Goal: Obtain resource: Download file/media

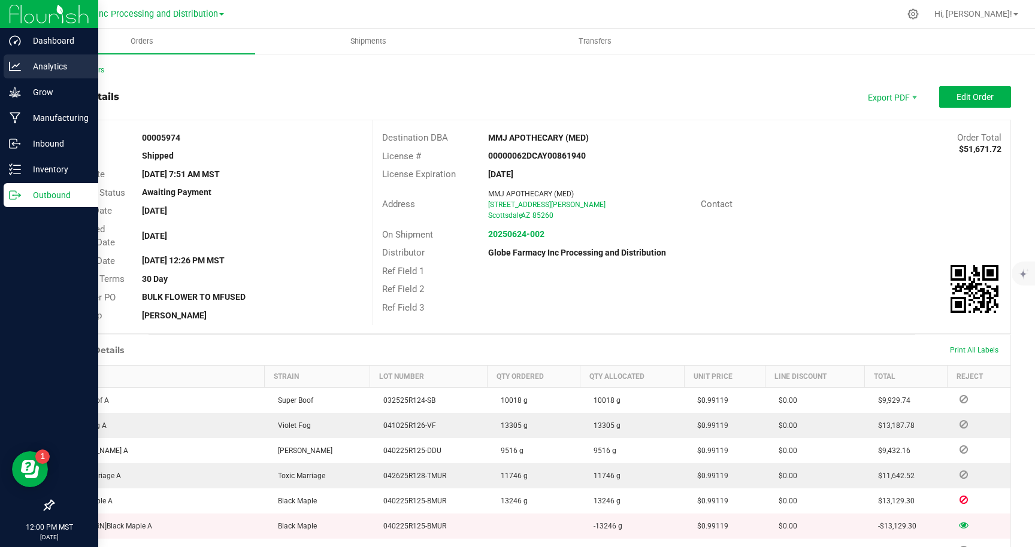
click at [49, 65] on p "Analytics" at bounding box center [57, 66] width 72 height 14
click at [42, 64] on p "Analytics" at bounding box center [57, 66] width 72 height 14
click at [49, 63] on p "Analytics" at bounding box center [57, 66] width 72 height 14
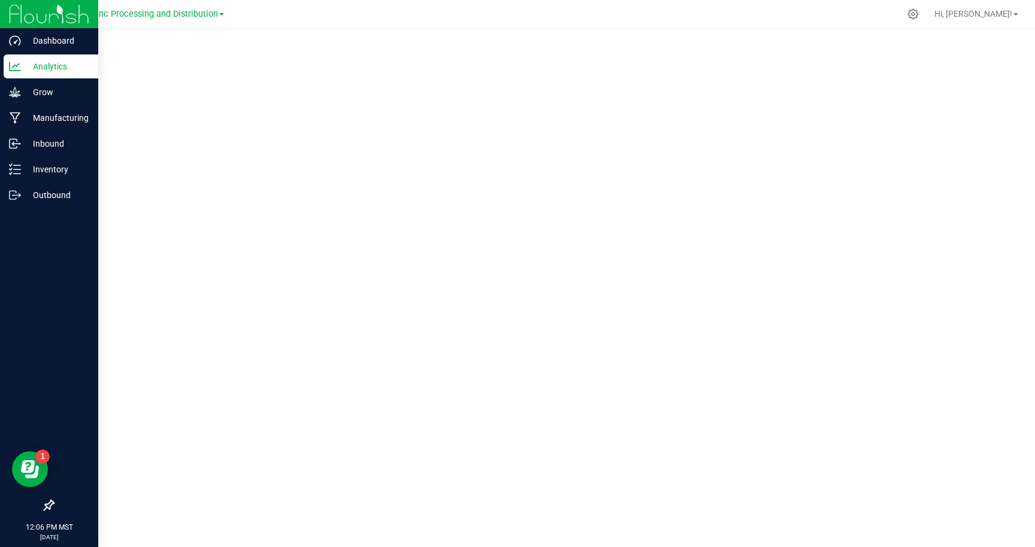
click at [43, 67] on p "Analytics" at bounding box center [57, 66] width 72 height 14
click at [51, 64] on p "Analytics" at bounding box center [57, 66] width 72 height 14
click at [41, 95] on p "Grow" at bounding box center [57, 92] width 72 height 14
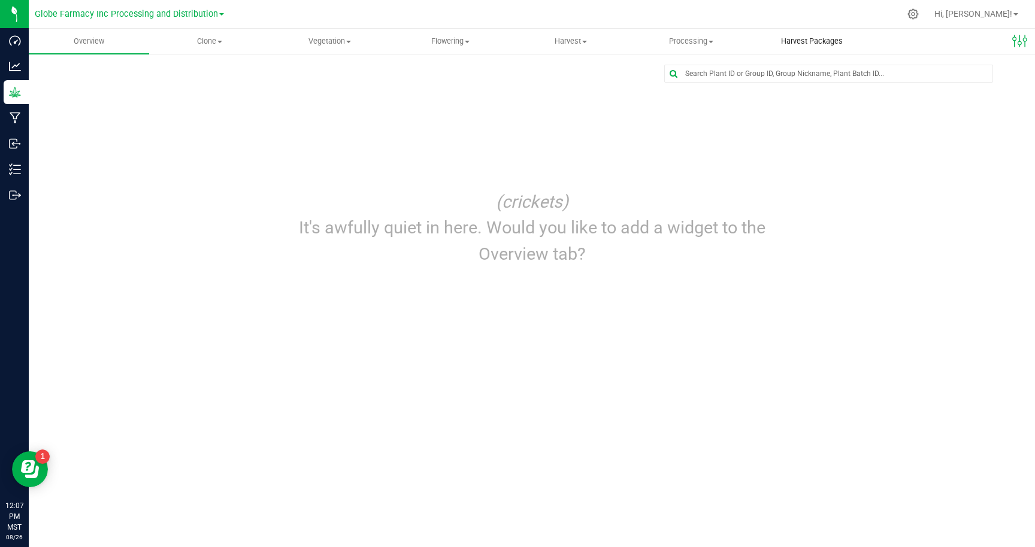
click at [793, 44] on span "Harvest Packages" at bounding box center [812, 41] width 94 height 11
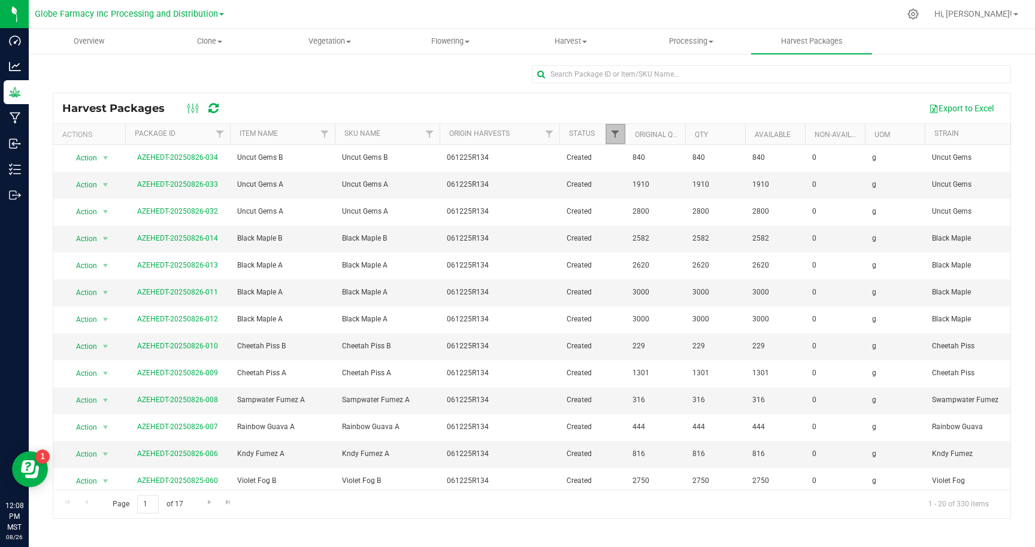
click at [615, 135] on span "Filter" at bounding box center [615, 134] width 10 height 10
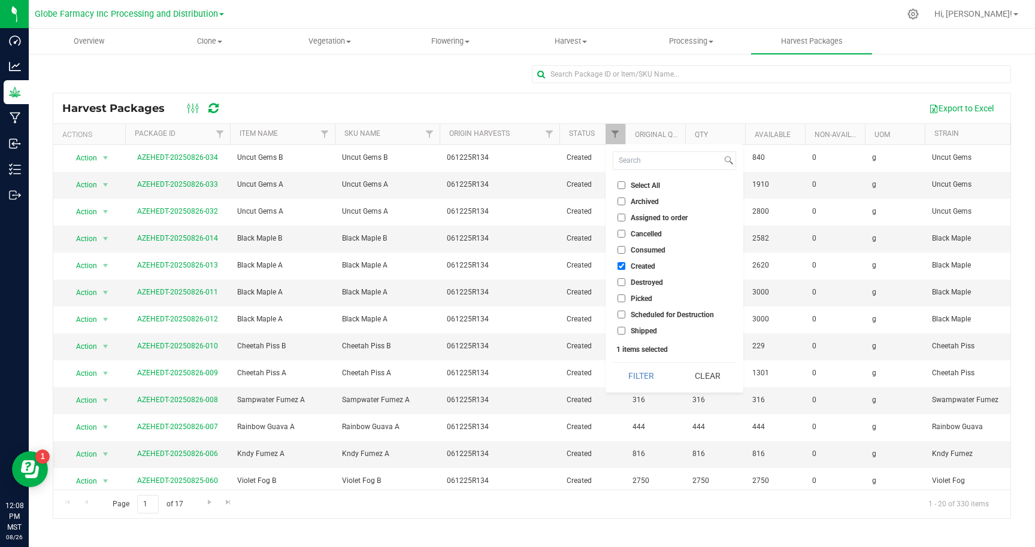
click at [559, 107] on div "Export to Excel" at bounding box center [616, 108] width 769 height 20
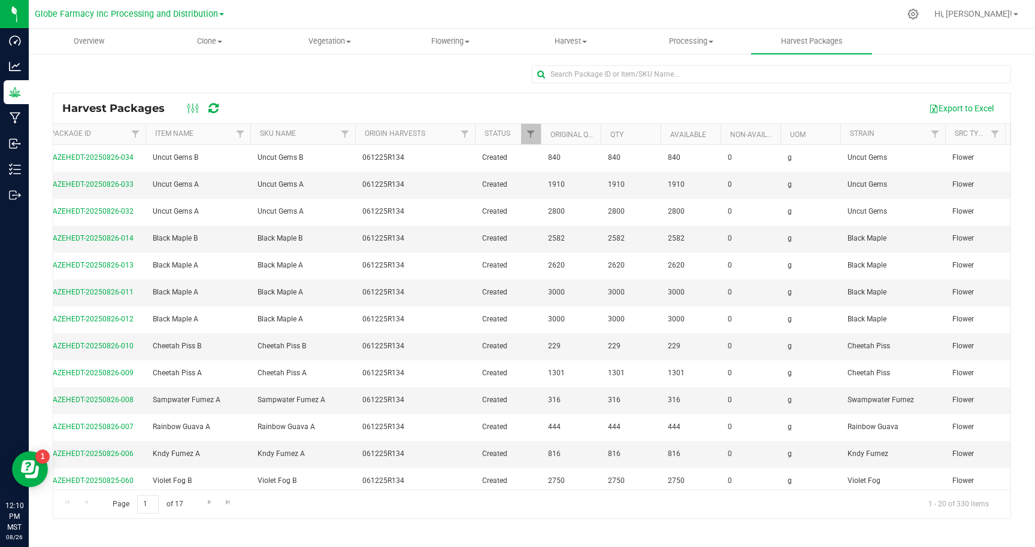
scroll to position [0, 40]
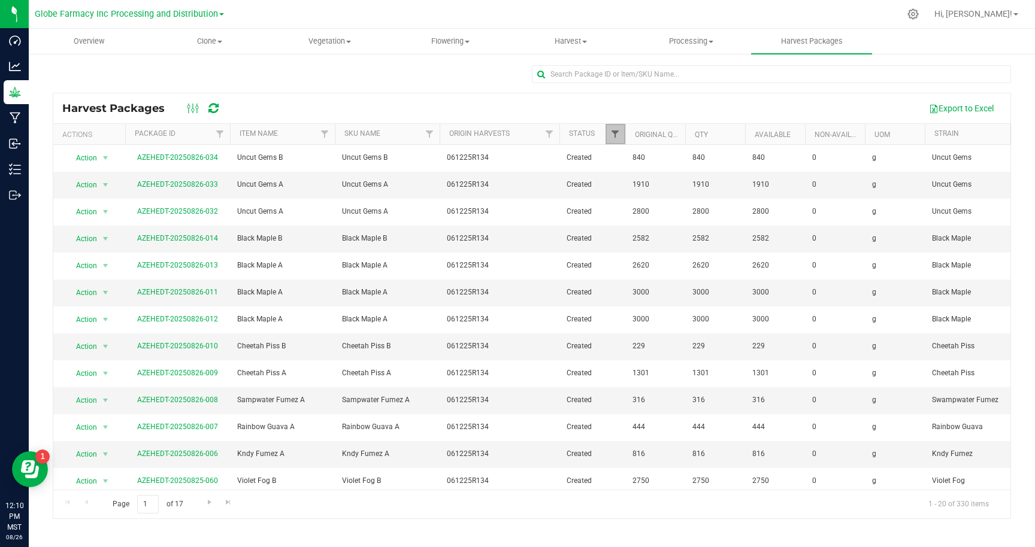
click at [618, 135] on span "Filter" at bounding box center [615, 134] width 10 height 10
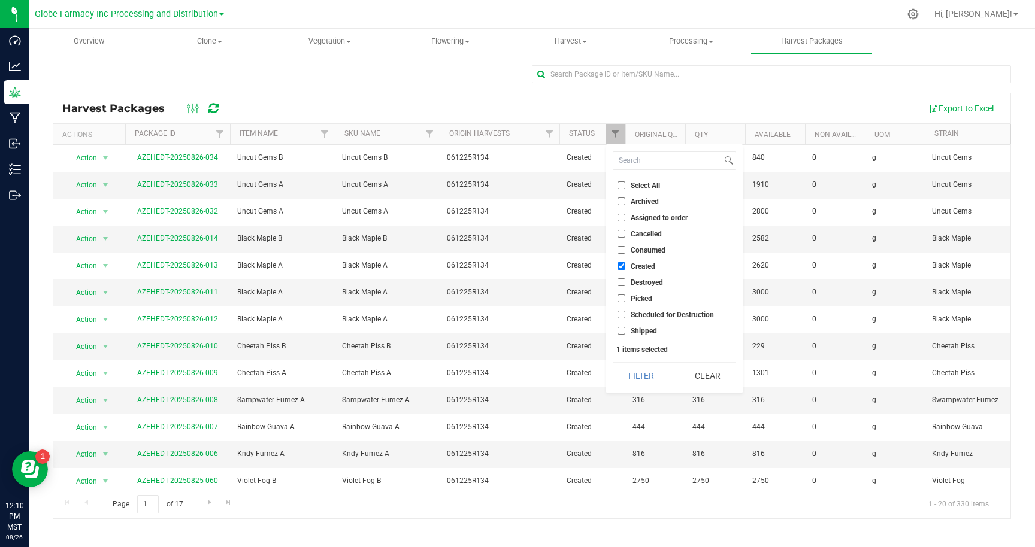
click at [621, 183] on input "Select All" at bounding box center [621, 185] width 8 height 8
checkbox input "true"
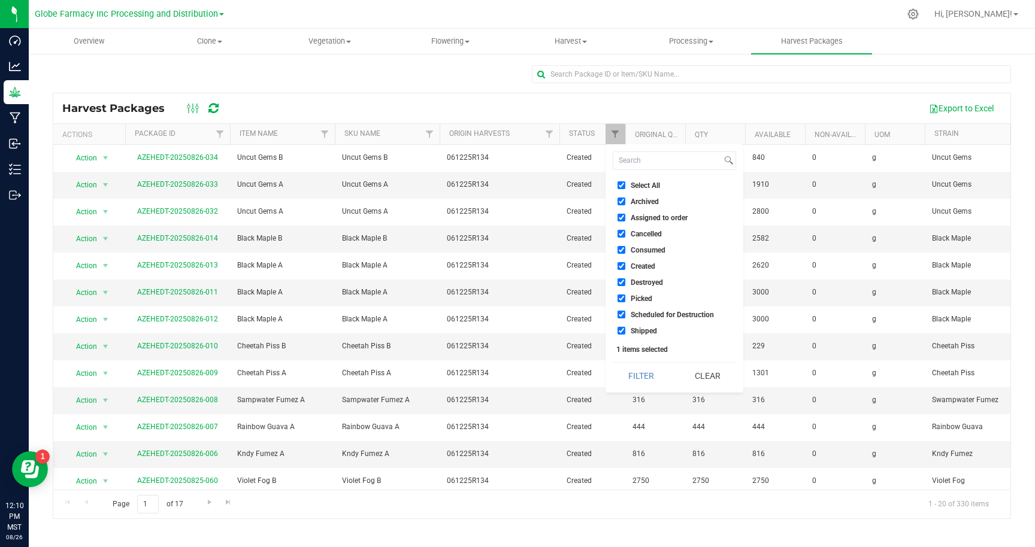
checkbox input "true"
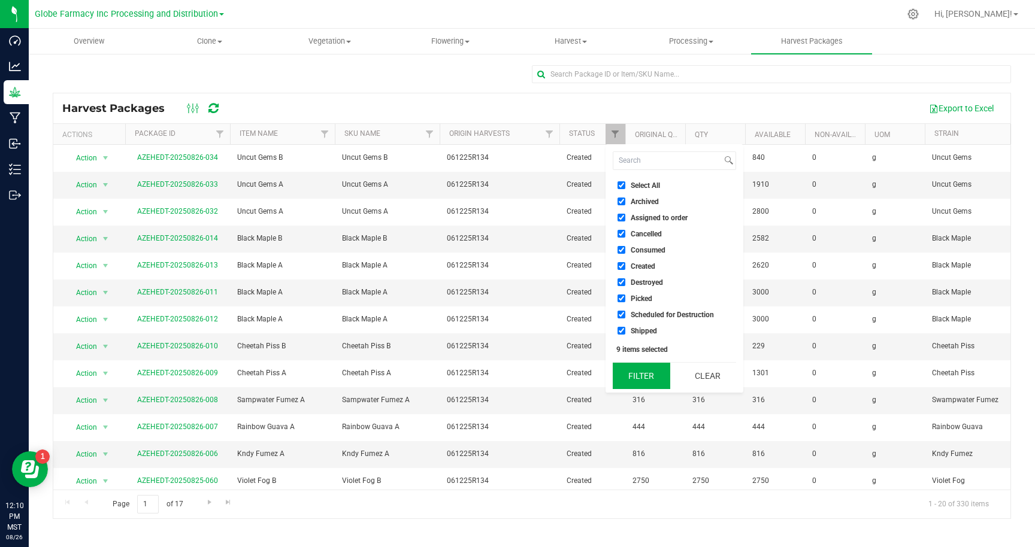
click at [641, 372] on button "Filter" at bounding box center [640, 376] width 57 height 26
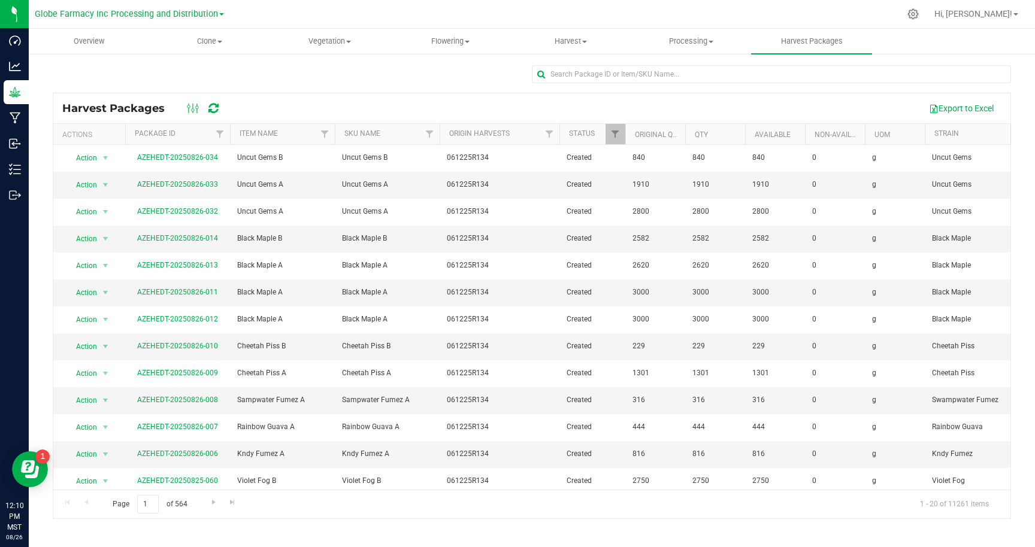
scroll to position [0, 465]
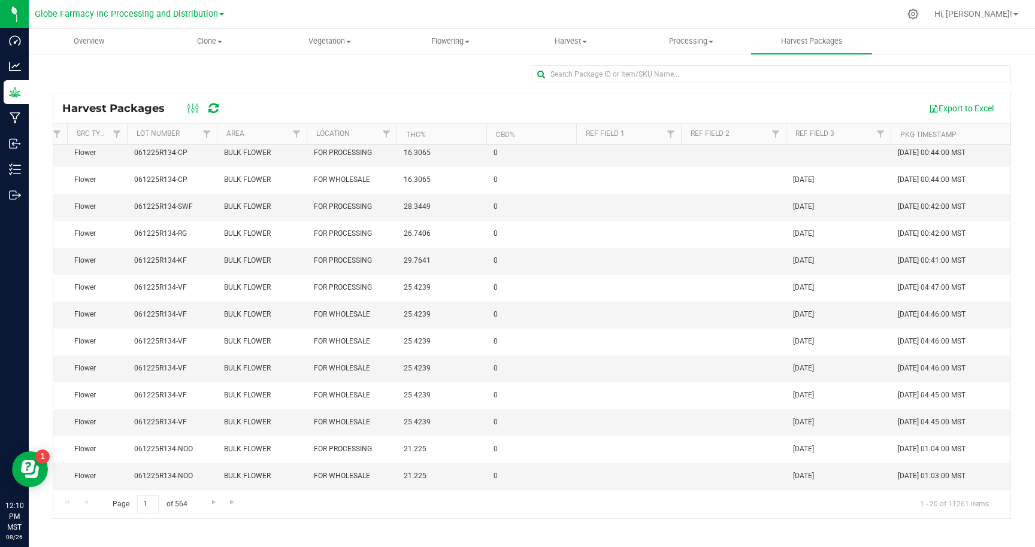
click at [963, 134] on th "Pkg Timestamp" at bounding box center [950, 134] width 120 height 21
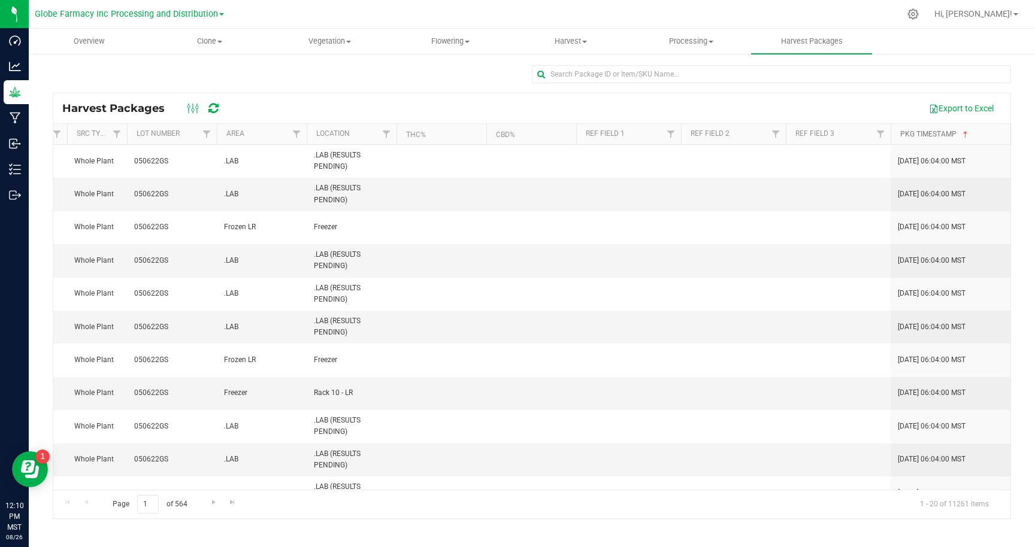
click at [968, 131] on span at bounding box center [965, 135] width 10 height 10
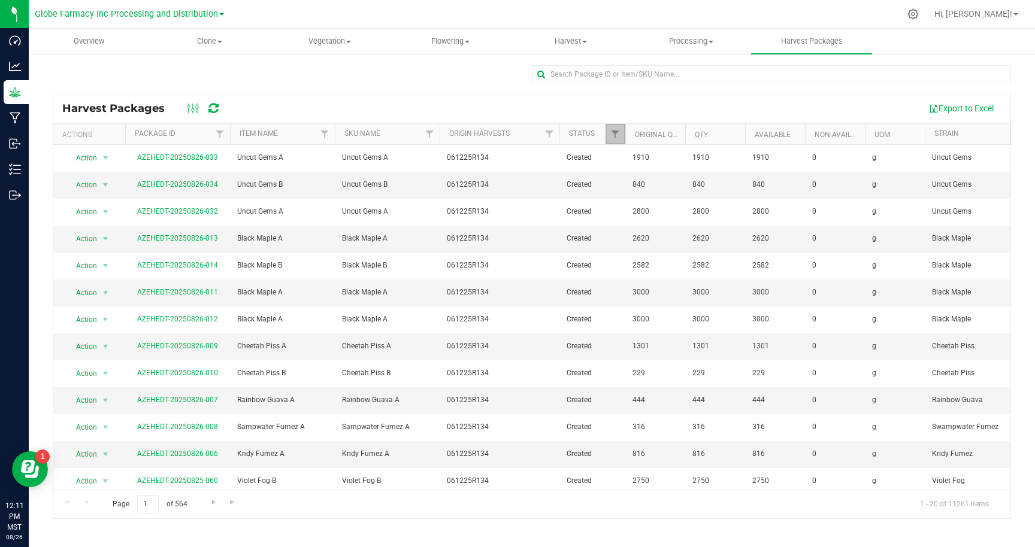
click at [617, 126] on link "Filter" at bounding box center [615, 134] width 20 height 20
click at [496, 74] on div at bounding box center [532, 79] width 958 height 28
click at [550, 135] on span "Filter" at bounding box center [549, 134] width 10 height 10
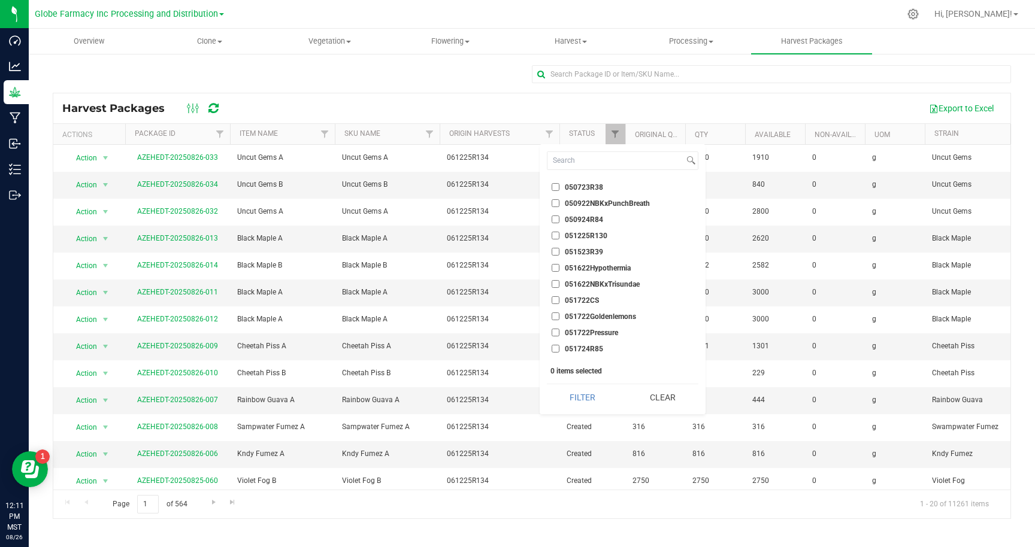
click at [499, 101] on div "Export to Excel" at bounding box center [616, 108] width 769 height 20
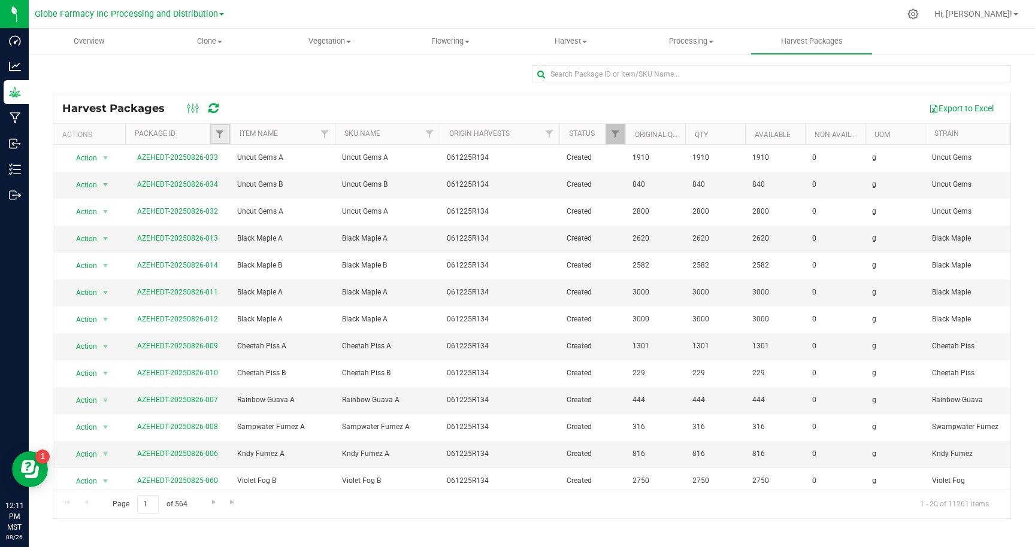
click at [219, 129] on link "Filter" at bounding box center [220, 134] width 20 height 20
click at [386, 78] on div at bounding box center [532, 79] width 958 height 28
click at [616, 132] on span "Filter" at bounding box center [615, 134] width 10 height 10
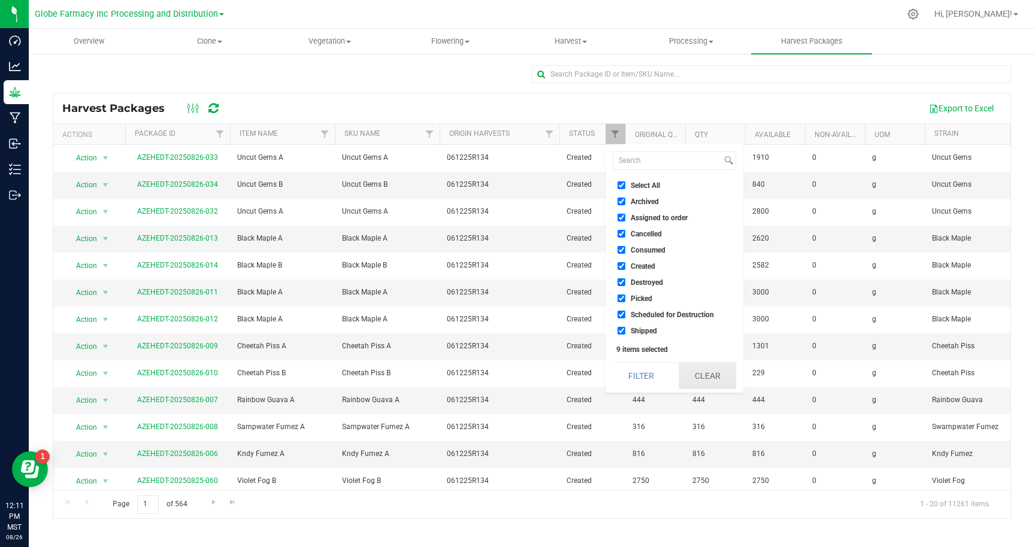
click at [706, 375] on button "Clear" at bounding box center [706, 376] width 57 height 26
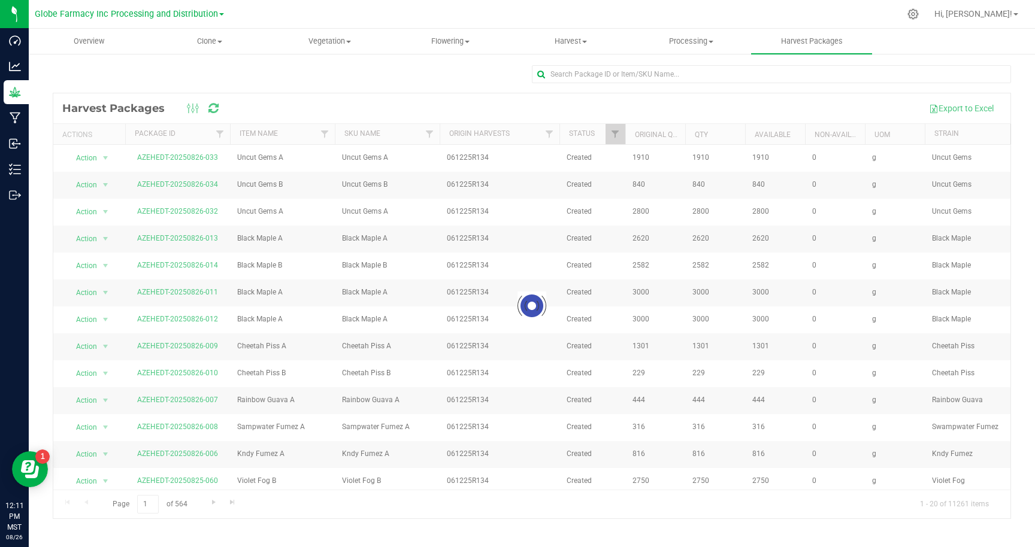
checkbox input "false"
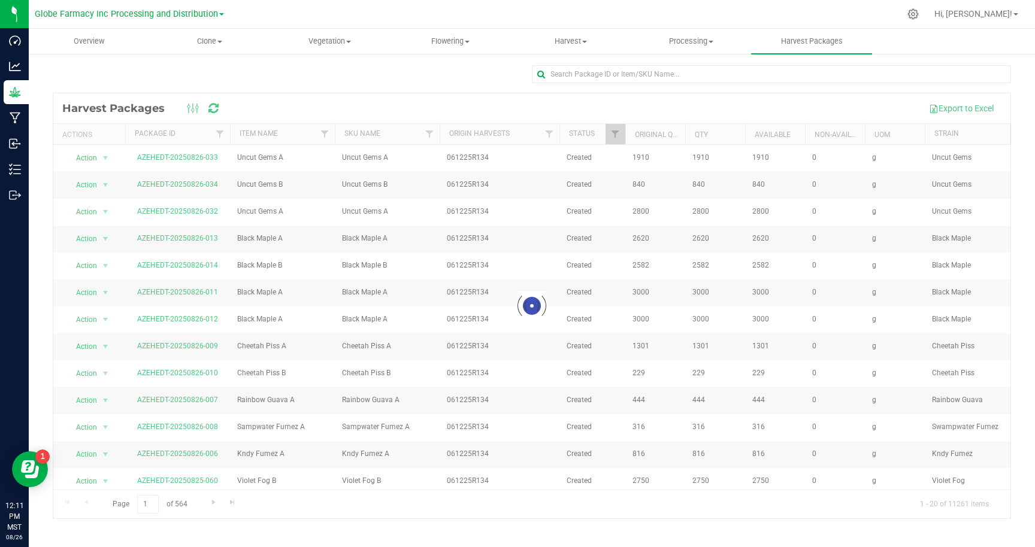
checkbox input "false"
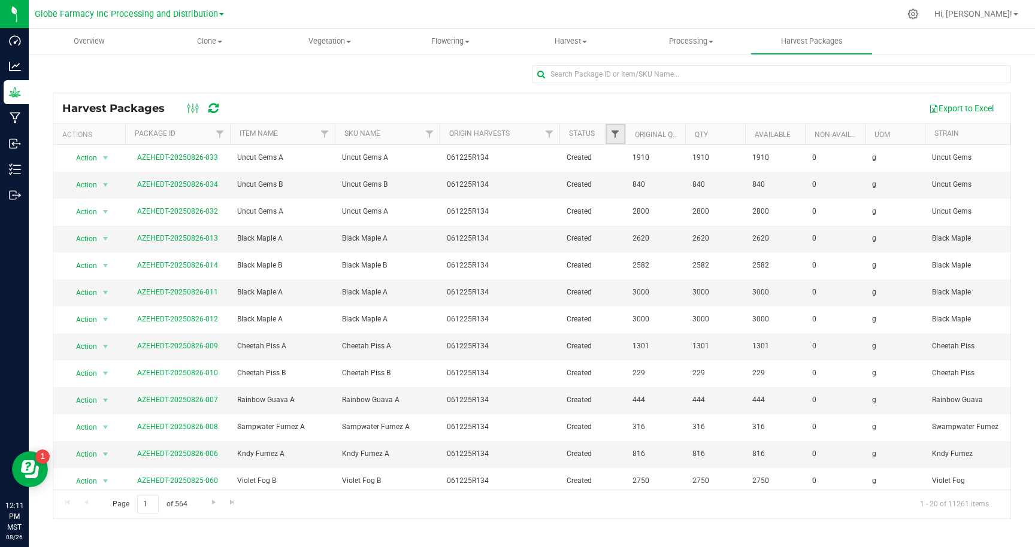
click at [614, 135] on span "Filter" at bounding box center [615, 134] width 10 height 10
click at [499, 69] on div at bounding box center [532, 79] width 958 height 28
click at [950, 110] on button "Export to Excel" at bounding box center [961, 108] width 80 height 20
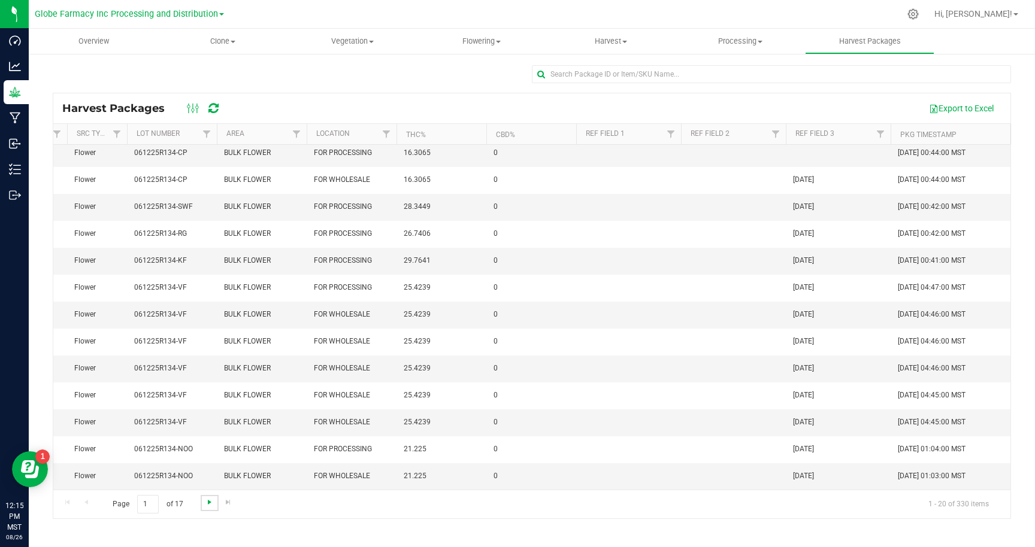
click at [210, 505] on span "Go to the next page" at bounding box center [210, 503] width 10 height 10
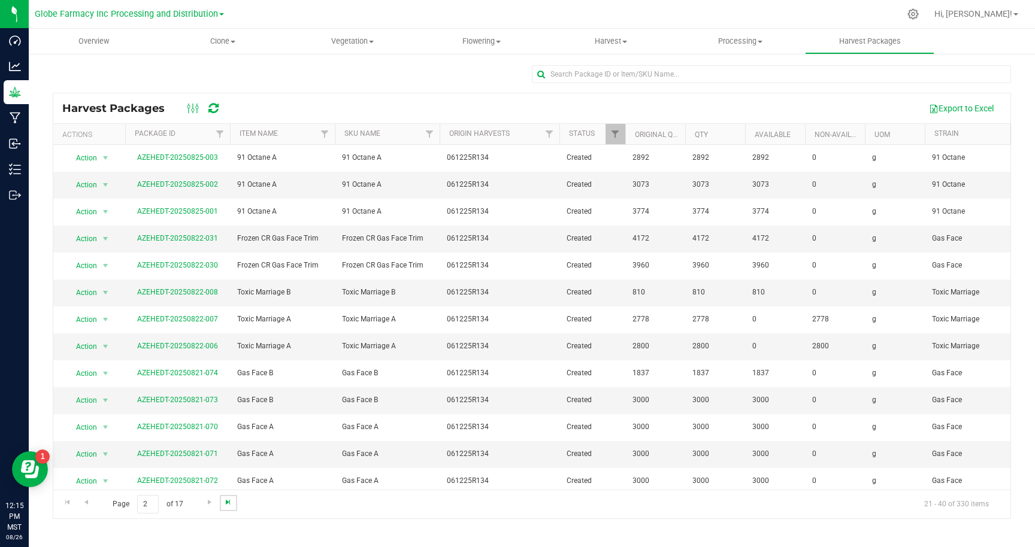
click at [224, 505] on span "Go to the last page" at bounding box center [228, 503] width 10 height 10
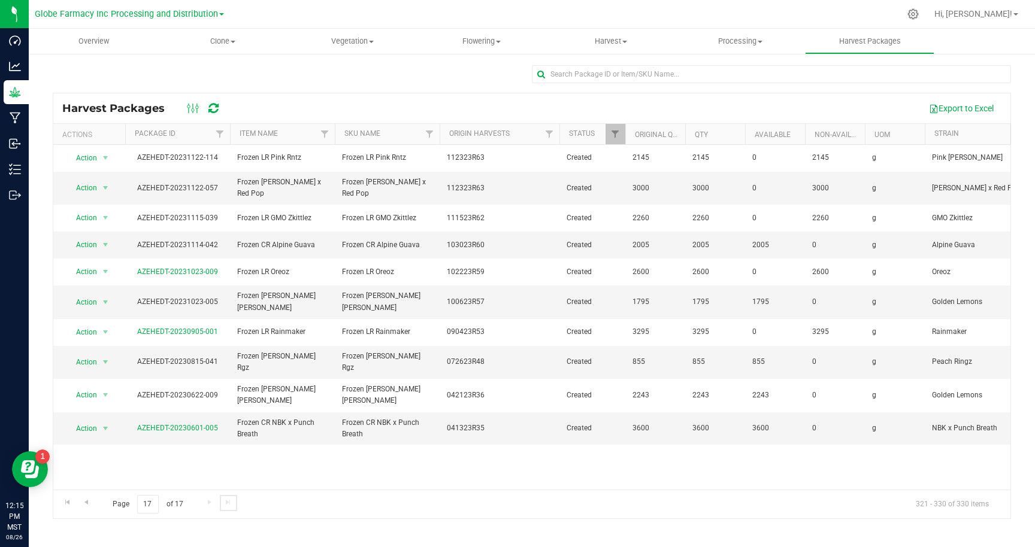
scroll to position [0, 51]
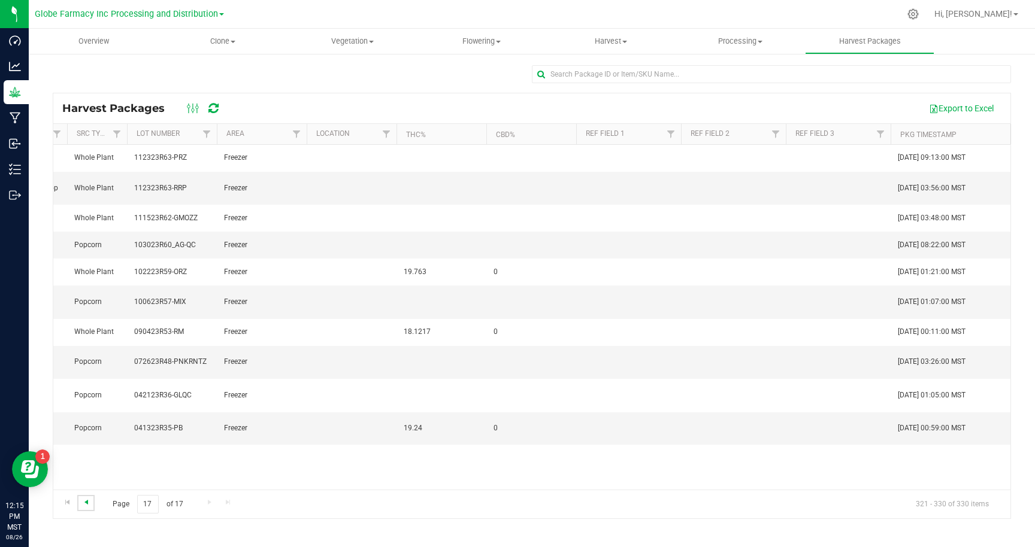
click at [87, 501] on span "Go to the previous page" at bounding box center [86, 503] width 10 height 10
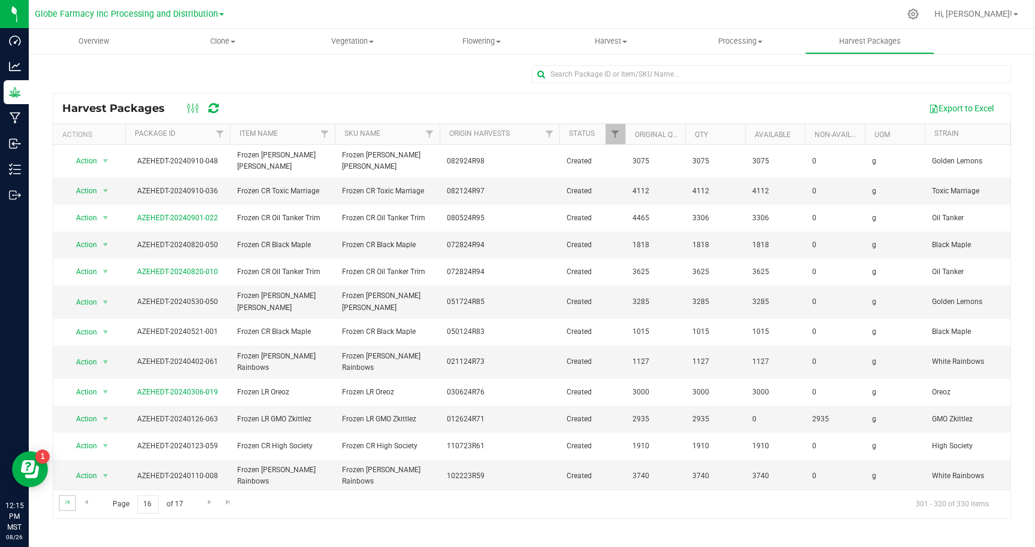
click at [62, 502] on link "Go to the first page" at bounding box center [67, 503] width 17 height 16
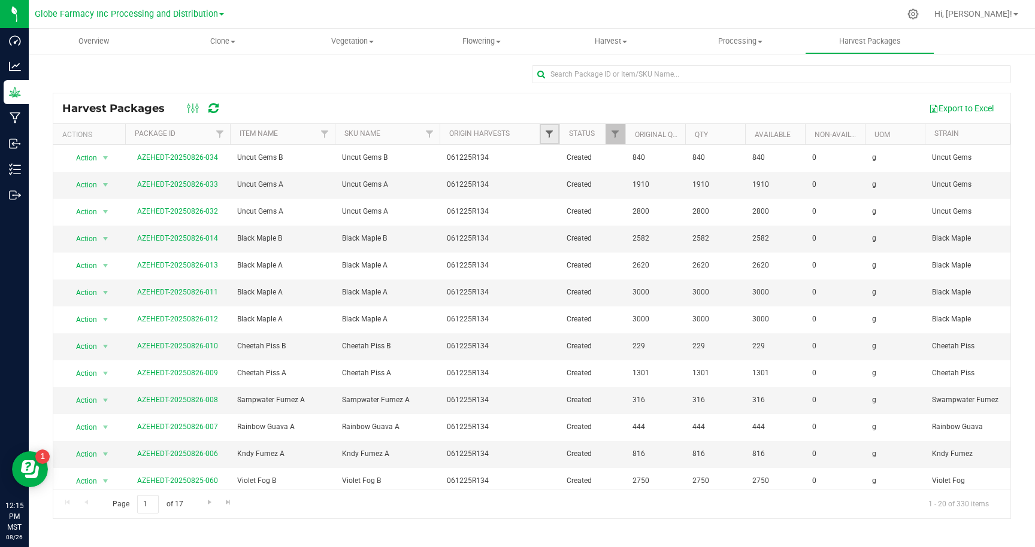
click at [547, 133] on span "Filter" at bounding box center [549, 134] width 10 height 10
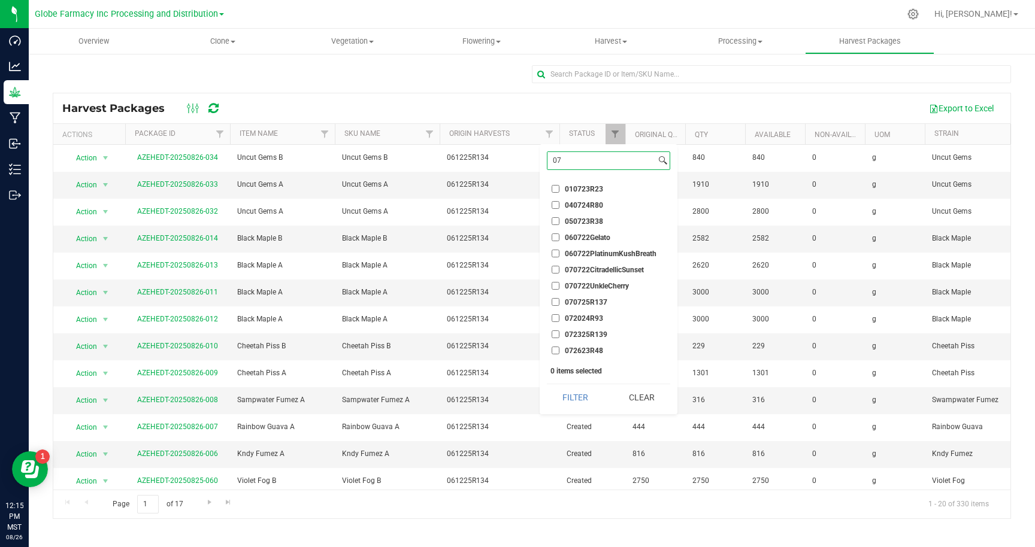
type input "0"
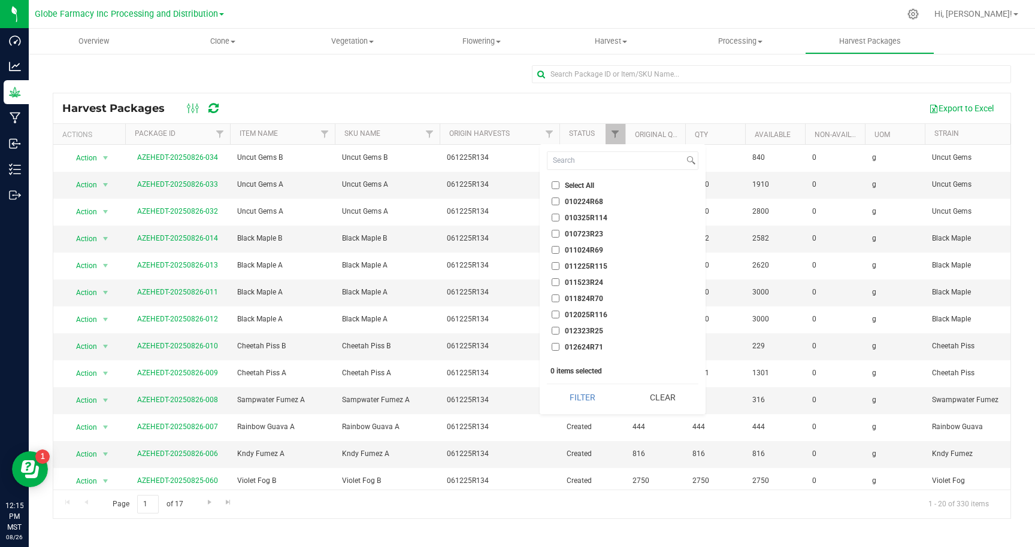
click at [498, 105] on div "Export to Excel" at bounding box center [616, 108] width 769 height 20
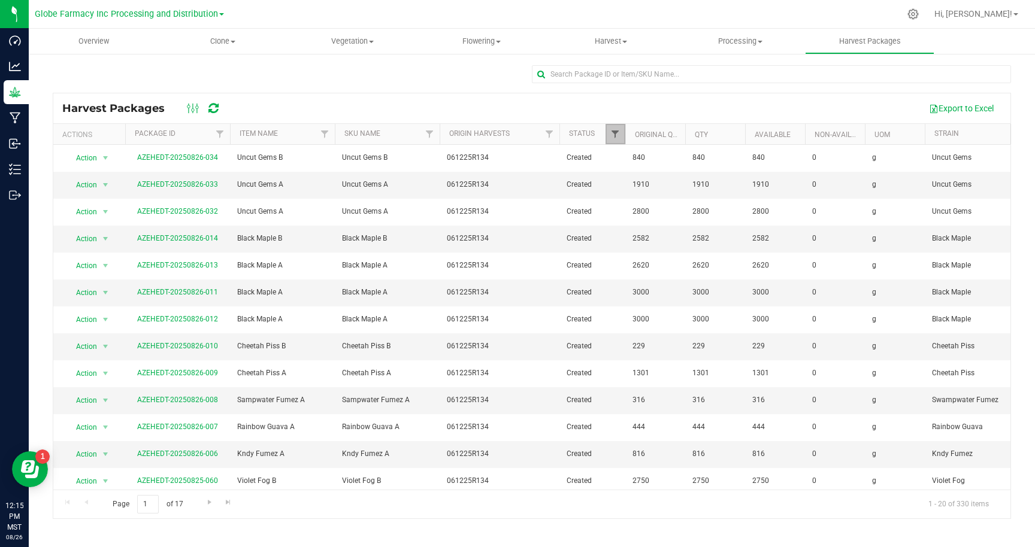
click at [615, 135] on span "Filter" at bounding box center [615, 134] width 10 height 10
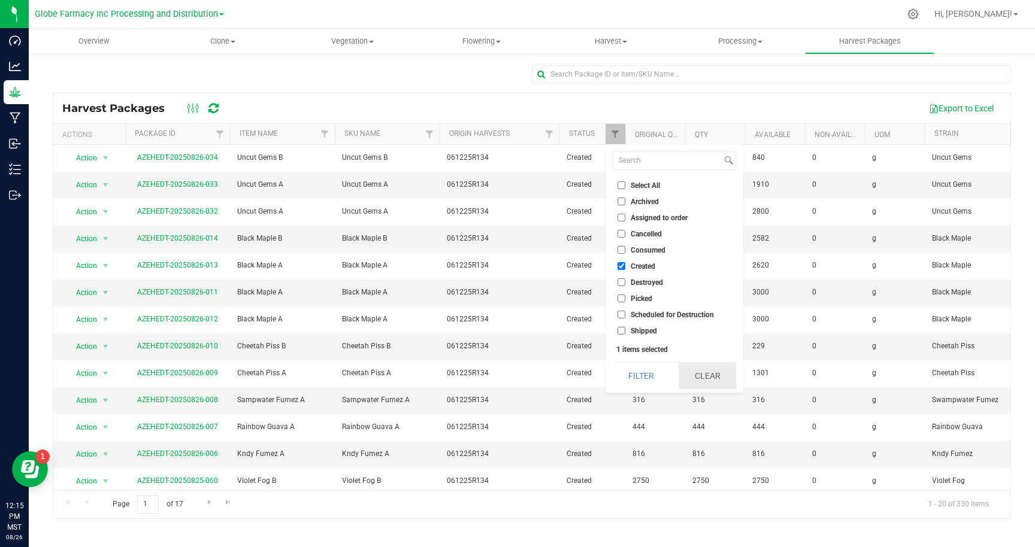
click at [706, 375] on button "Clear" at bounding box center [706, 376] width 57 height 26
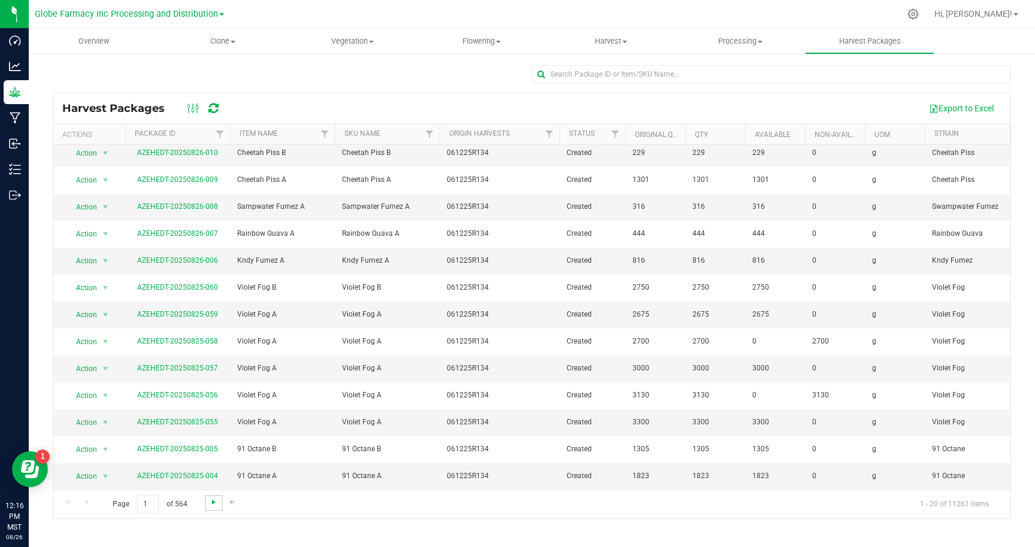
click at [211, 502] on span "Go to the next page" at bounding box center [214, 503] width 10 height 10
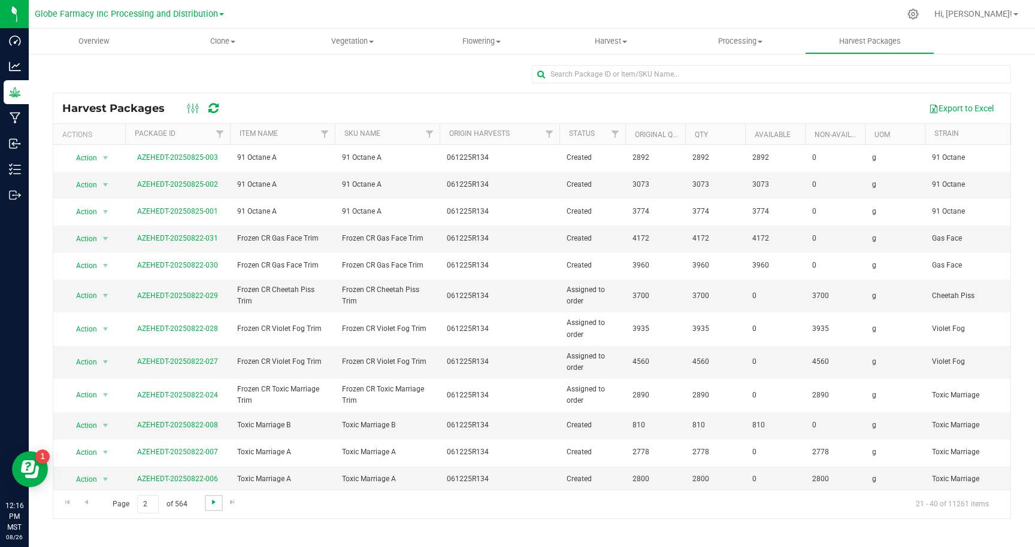
click at [211, 502] on span "Go to the next page" at bounding box center [214, 503] width 10 height 10
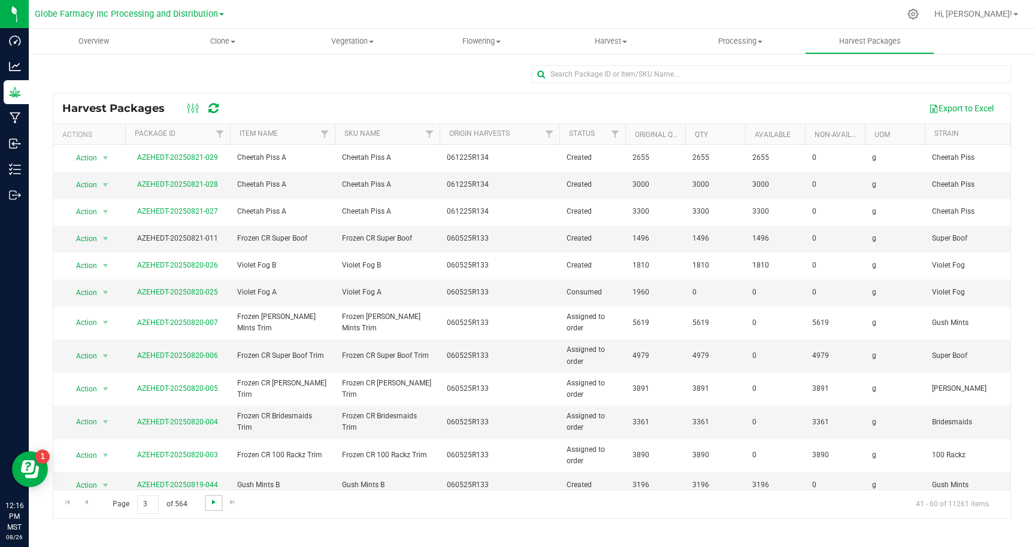
click at [212, 502] on span "Go to the next page" at bounding box center [214, 503] width 10 height 10
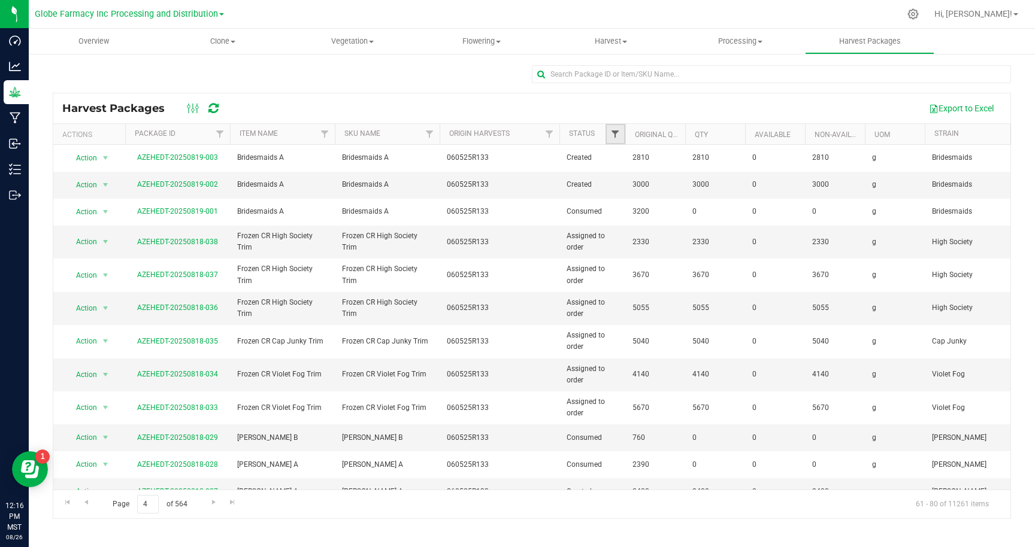
click at [615, 133] on span "Filter" at bounding box center [615, 134] width 10 height 10
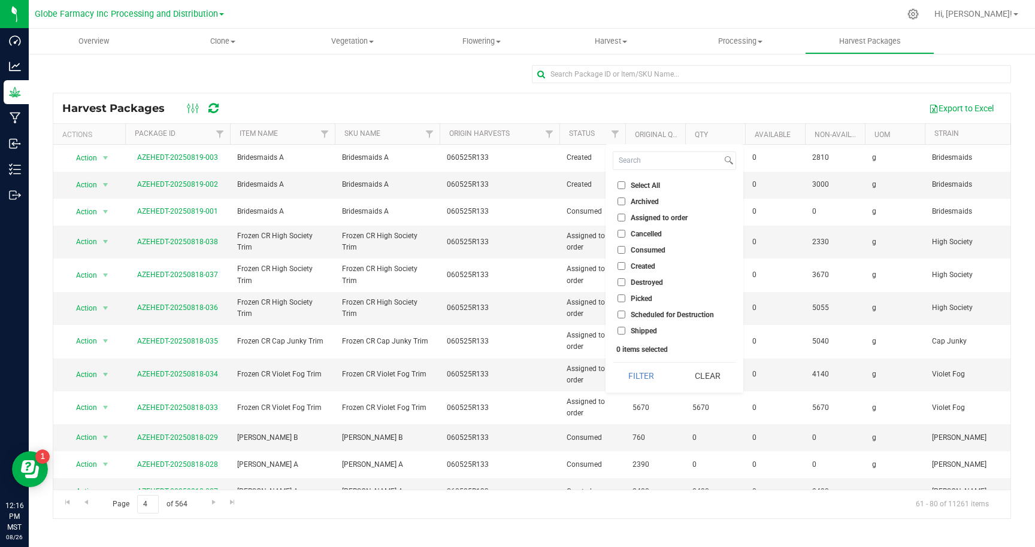
click at [621, 265] on input "Created" at bounding box center [621, 266] width 8 height 8
checkbox input "true"
click at [623, 218] on input "Assigned to order" at bounding box center [621, 218] width 8 height 8
checkbox input "true"
click at [623, 250] on input "Consumed" at bounding box center [621, 250] width 8 height 8
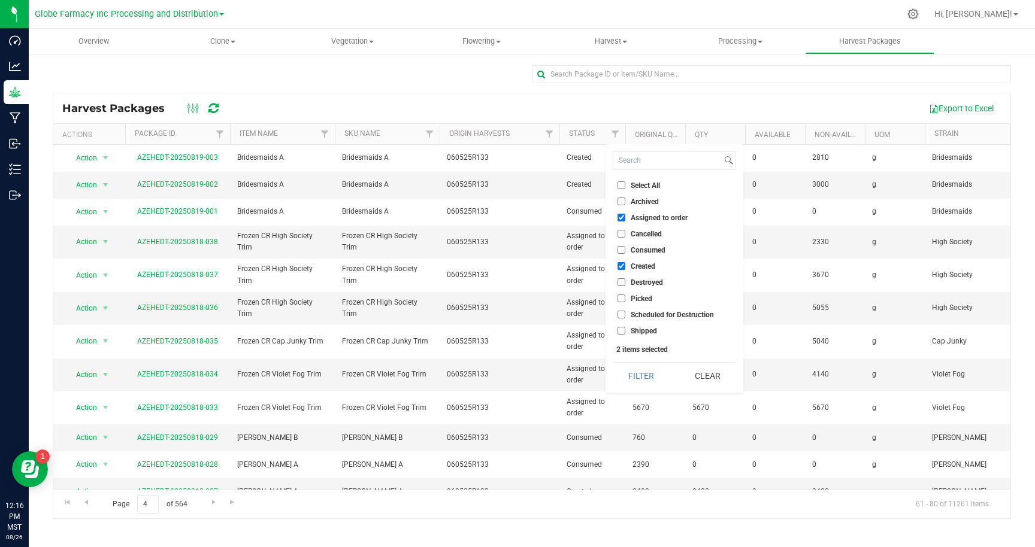
checkbox input "true"
click at [624, 333] on input "Shipped" at bounding box center [621, 331] width 8 height 8
checkbox input "true"
click at [635, 369] on button "Filter" at bounding box center [640, 376] width 57 height 26
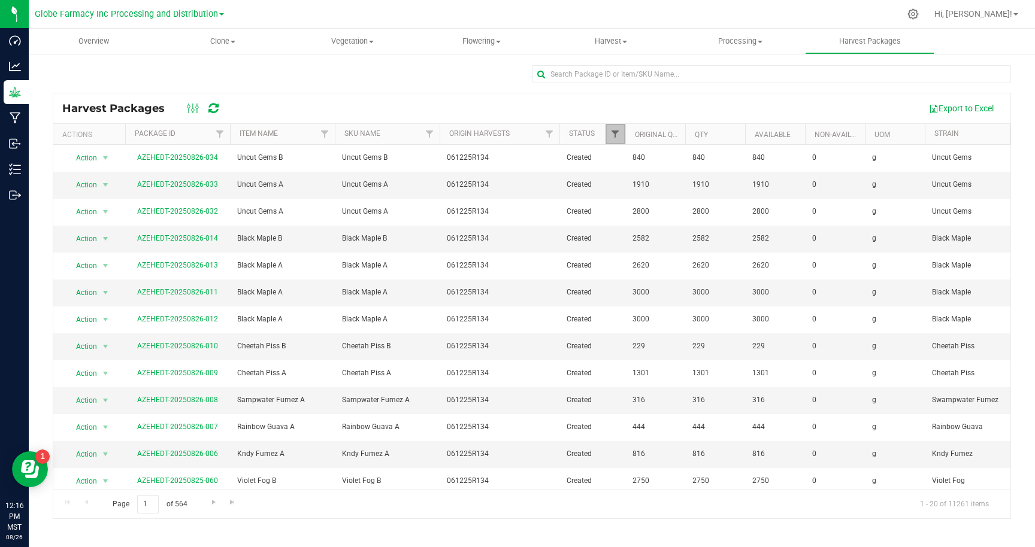
click at [616, 133] on span "Filter" at bounding box center [615, 134] width 10 height 10
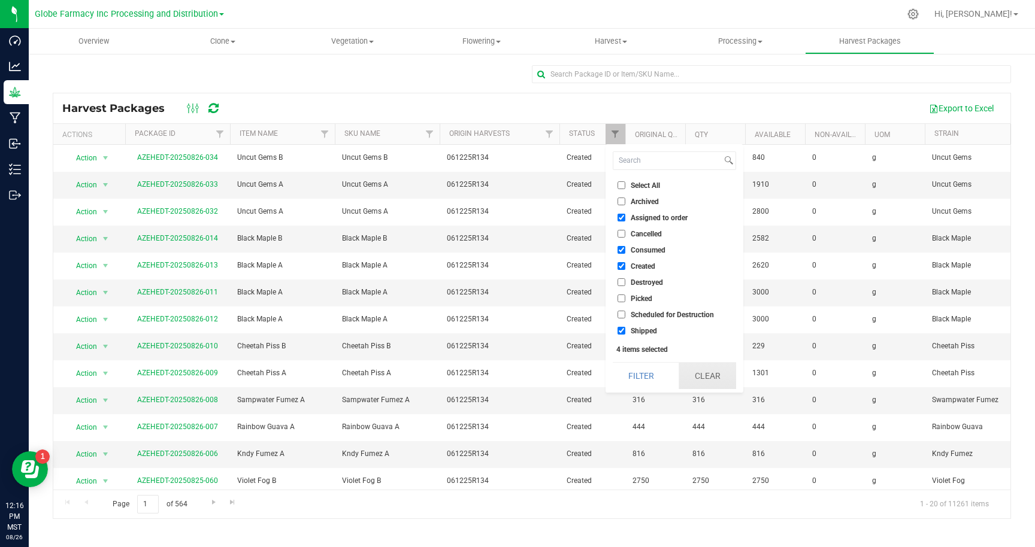
click at [705, 384] on button "Clear" at bounding box center [706, 376] width 57 height 26
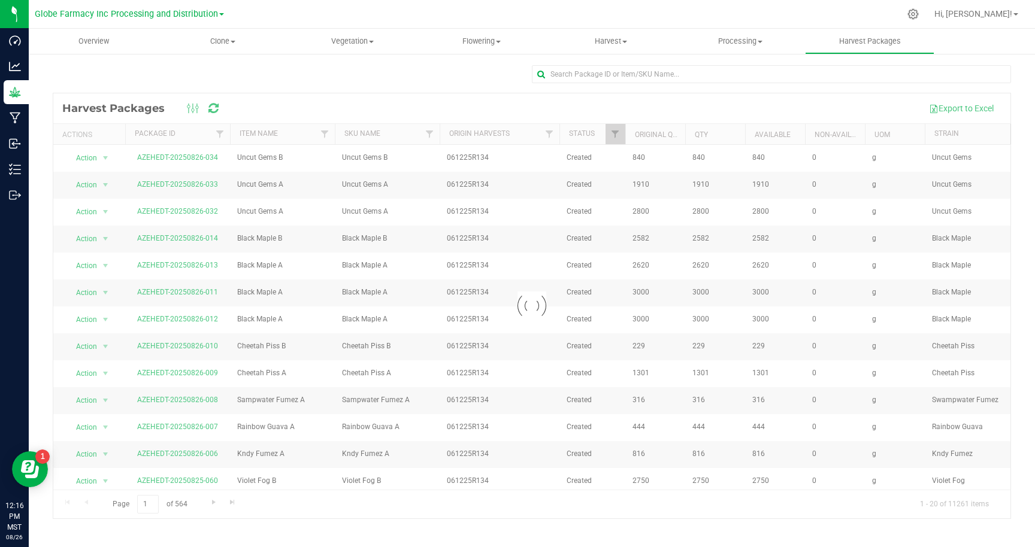
checkbox input "false"
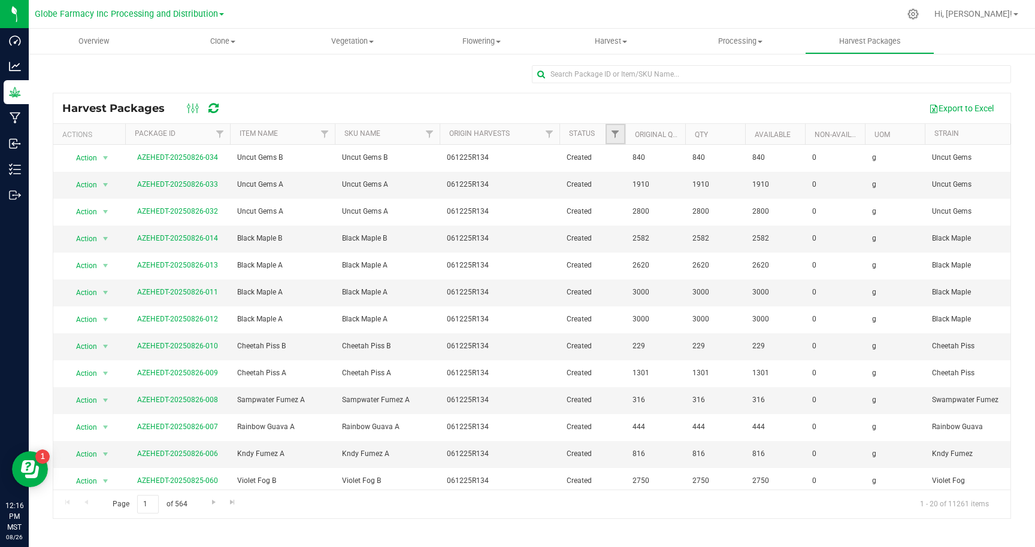
click at [615, 139] on link "Filter" at bounding box center [615, 134] width 20 height 20
click at [609, 102] on div "Export to Excel" at bounding box center [616, 108] width 769 height 20
click at [613, 129] on link "Filter" at bounding box center [615, 134] width 20 height 20
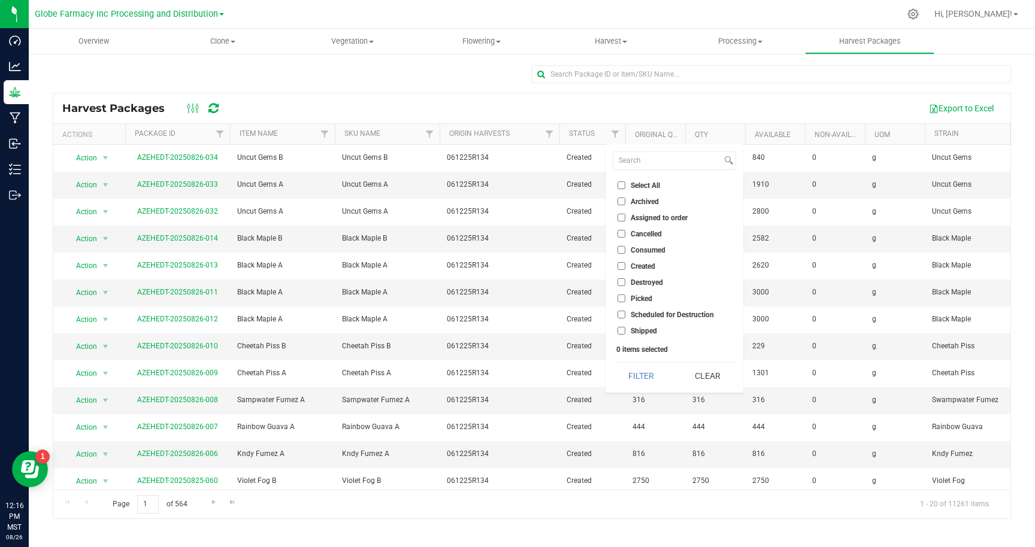
click at [621, 217] on input "Assigned to order" at bounding box center [621, 218] width 8 height 8
checkbox input "true"
click at [621, 249] on input "Consumed" at bounding box center [621, 250] width 8 height 8
checkbox input "true"
click at [621, 330] on input "Shipped" at bounding box center [621, 331] width 8 height 8
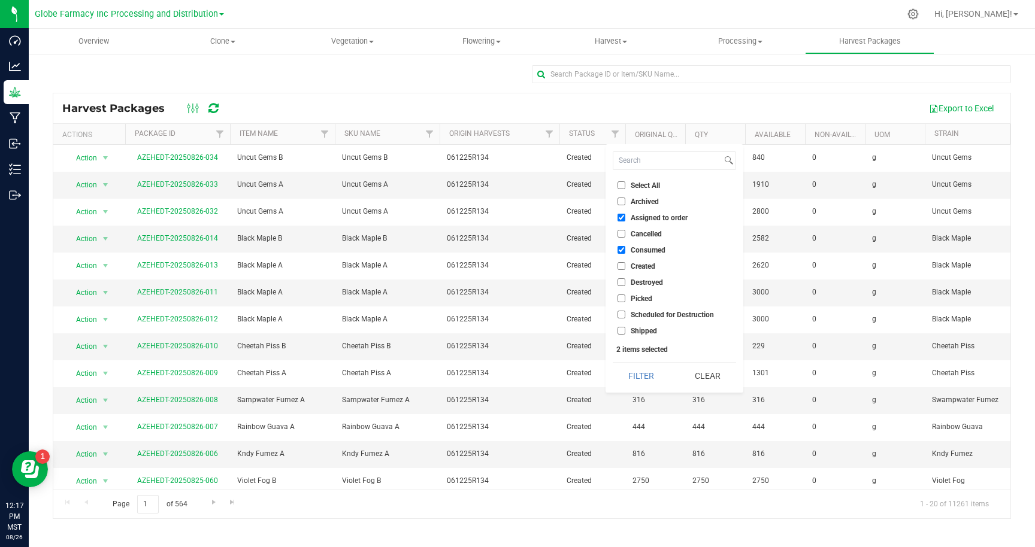
checkbox input "true"
click at [623, 267] on input "Created" at bounding box center [621, 266] width 8 height 8
checkbox input "true"
click at [638, 378] on button "Filter" at bounding box center [640, 376] width 57 height 26
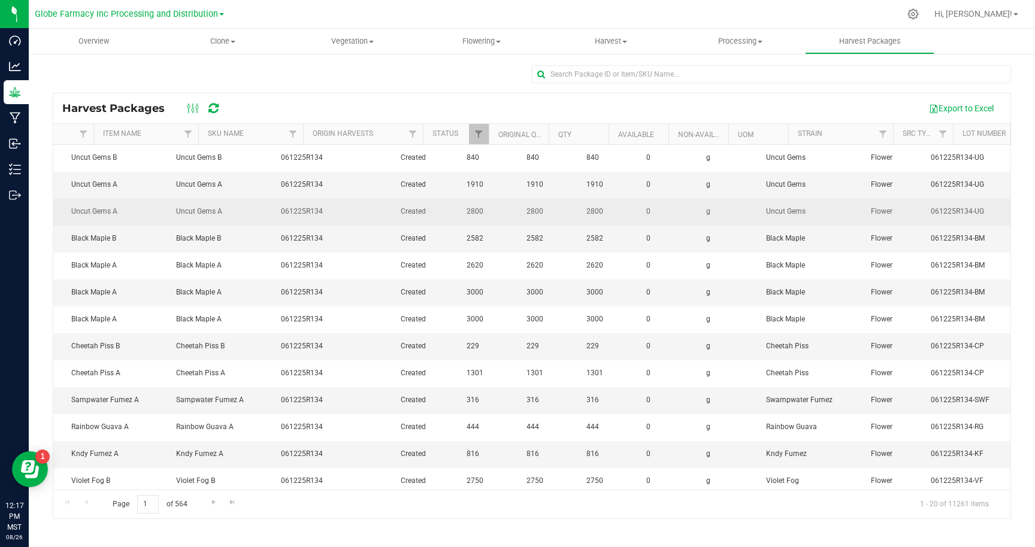
scroll to position [0, 211]
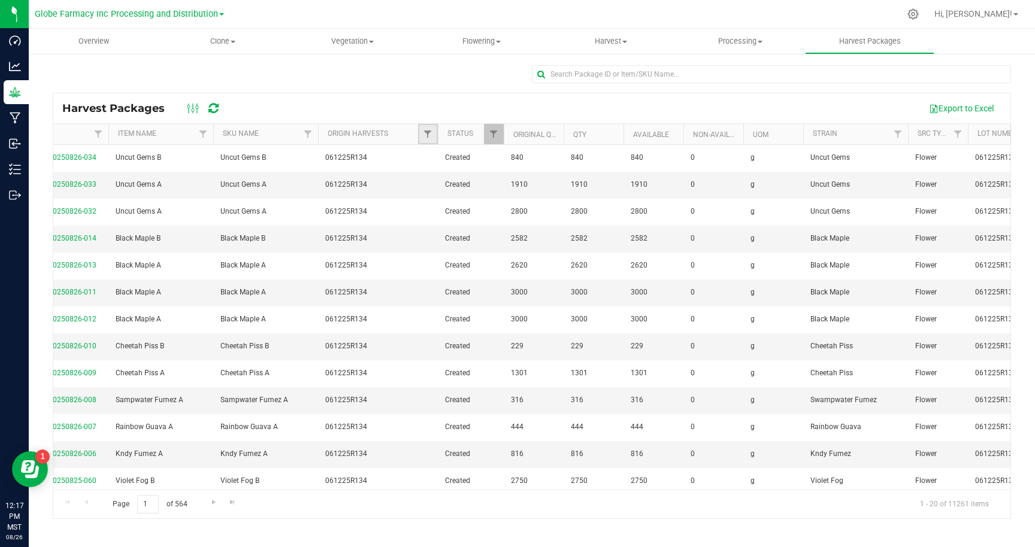
click at [432, 138] on link "Filter" at bounding box center [428, 134] width 20 height 20
type input "r110"
click at [518, 235] on button "Clear" at bounding box center [519, 234] width 57 height 26
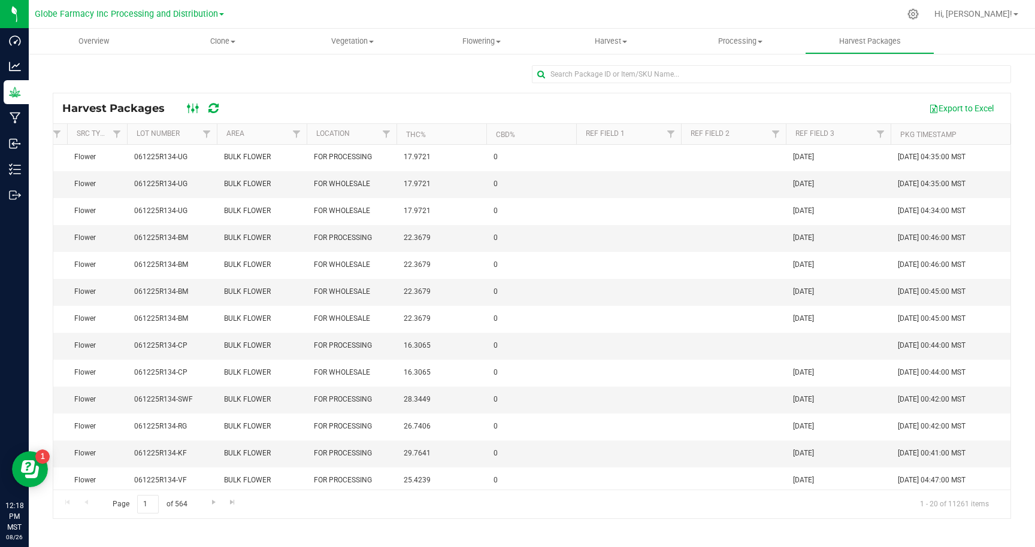
click at [190, 111] on icon at bounding box center [193, 108] width 13 height 14
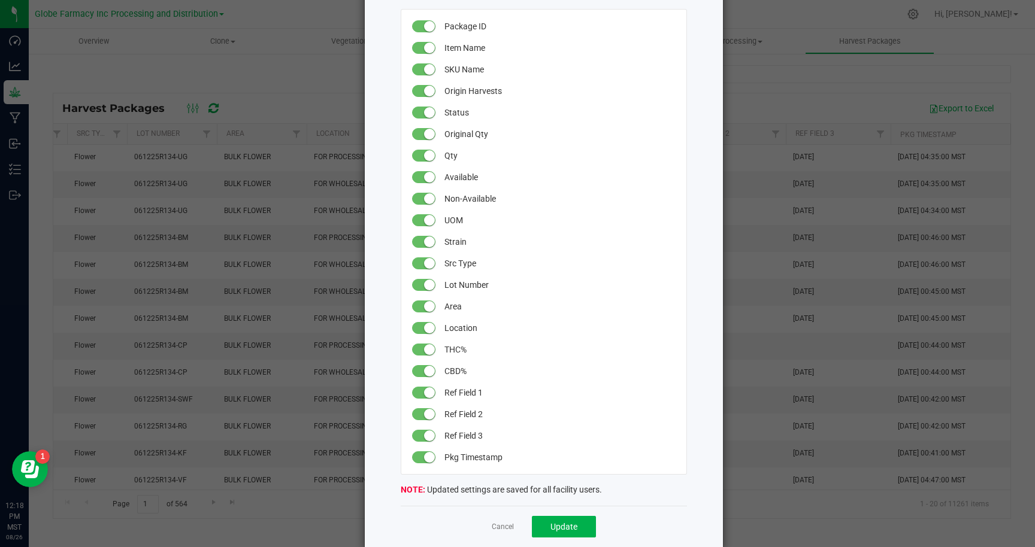
scroll to position [109, 0]
click at [496, 530] on link "Cancel" at bounding box center [503, 529] width 22 height 10
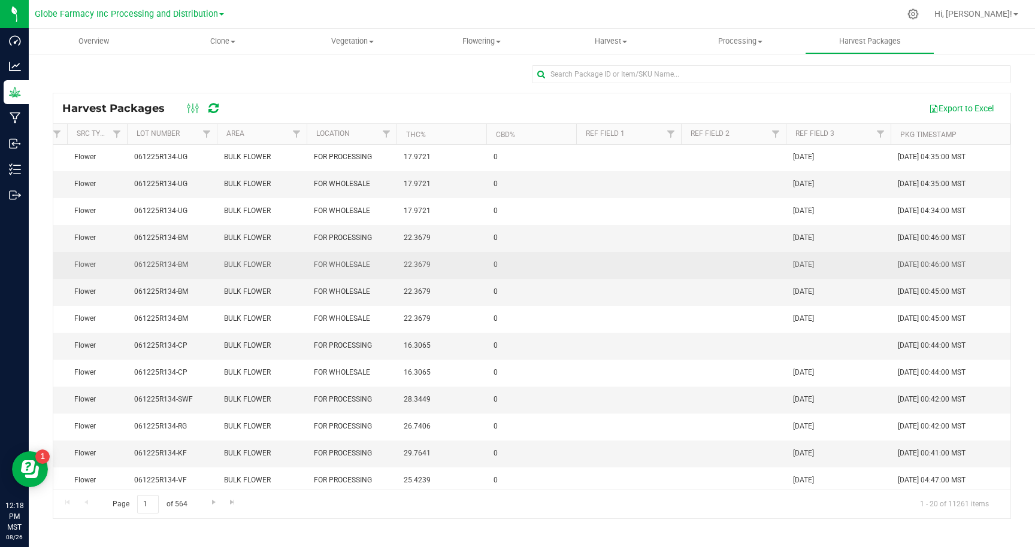
scroll to position [1, 935]
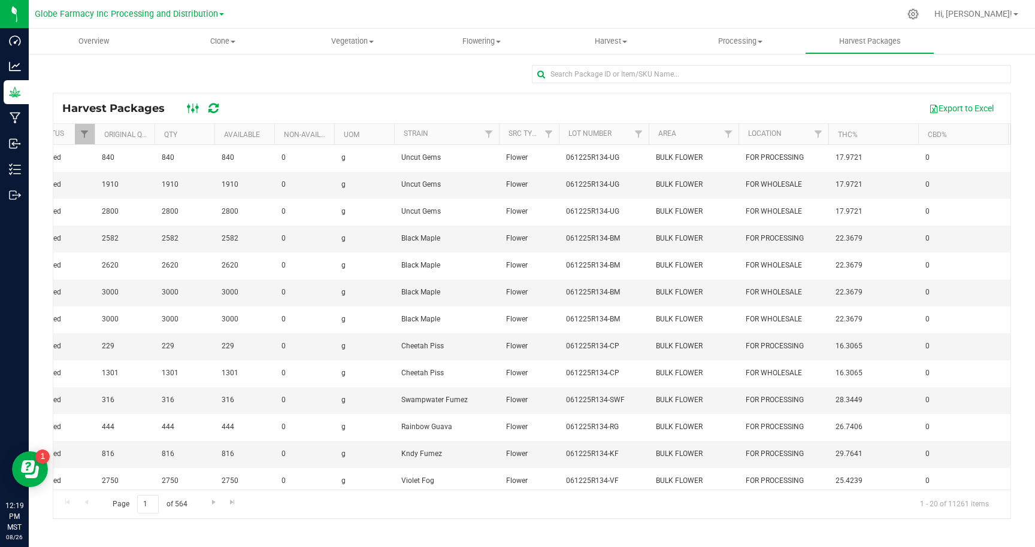
click at [192, 108] on icon at bounding box center [193, 108] width 13 height 14
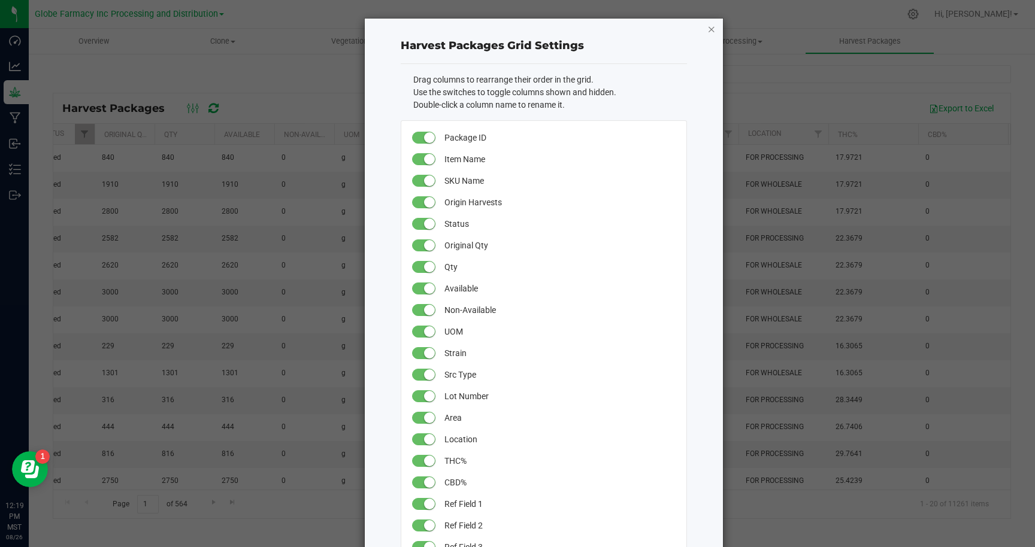
click at [710, 28] on icon "button" at bounding box center [711, 29] width 8 height 14
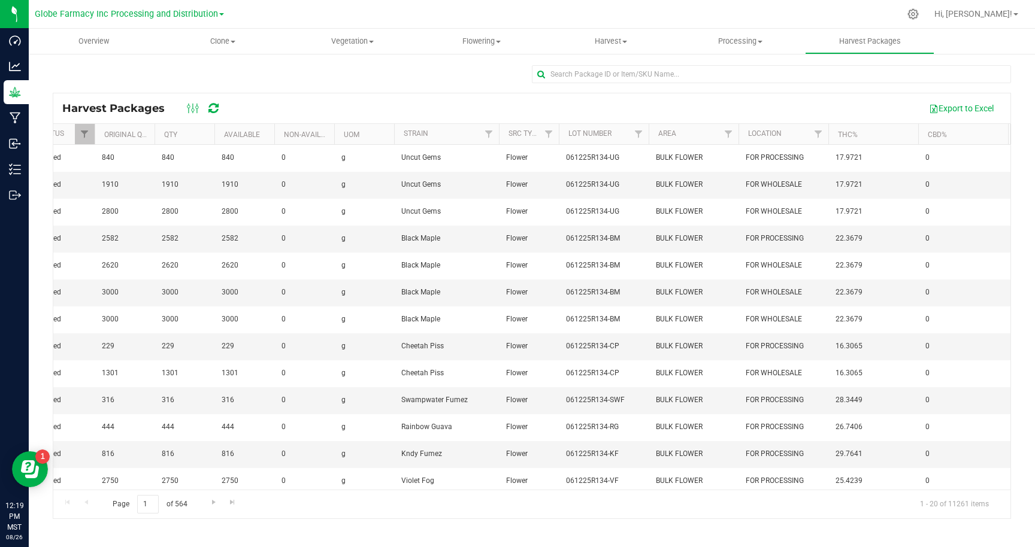
click at [320, 72] on div at bounding box center [532, 79] width 958 height 28
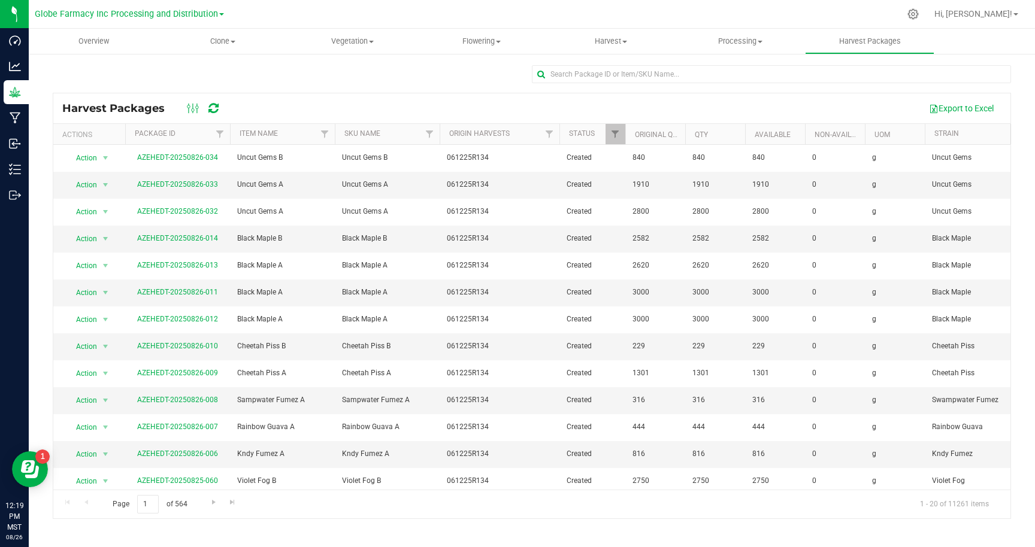
click at [348, 74] on div at bounding box center [532, 79] width 958 height 28
click at [411, 78] on div at bounding box center [532, 79] width 958 height 28
